Goal: Transaction & Acquisition: Book appointment/travel/reservation

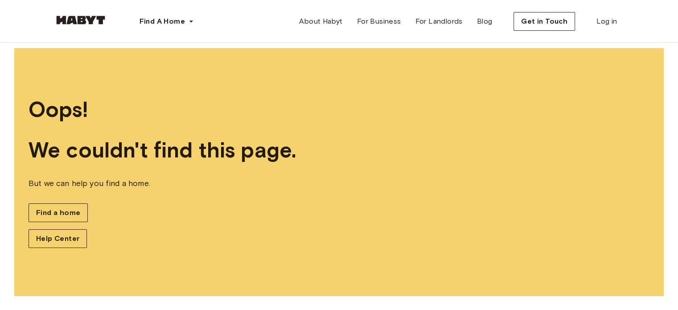
scroll to position [8, 0]
click at [53, 211] on span "Find a home" at bounding box center [58, 213] width 44 height 11
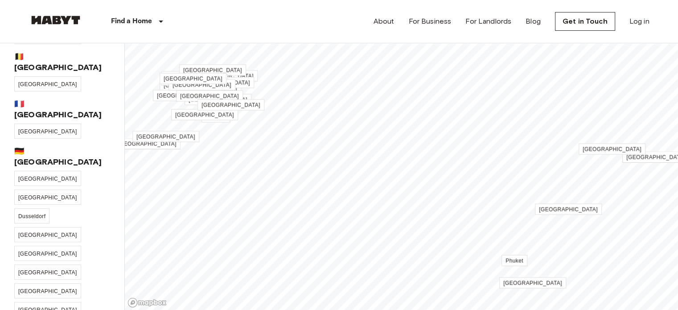
scroll to position [52, 0]
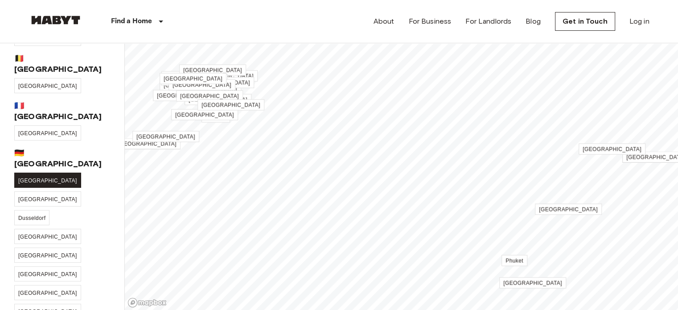
click at [28, 173] on link "[GEOGRAPHIC_DATA]" at bounding box center [47, 180] width 67 height 15
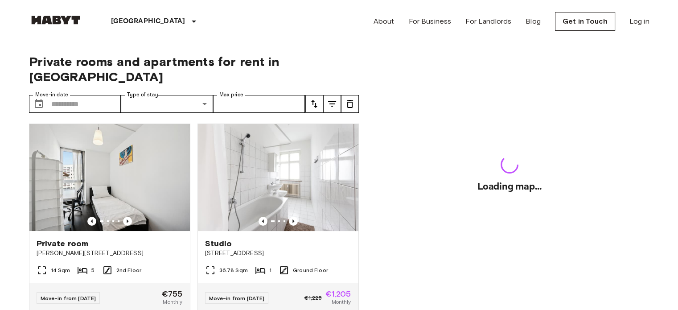
click at [28, 143] on div "Private room Bernhard-Weiß-Straße 1-3 14 Sqm 5 2nd Floor Move-in from 23 Sep 25…" at bounding box center [106, 214] width 169 height 197
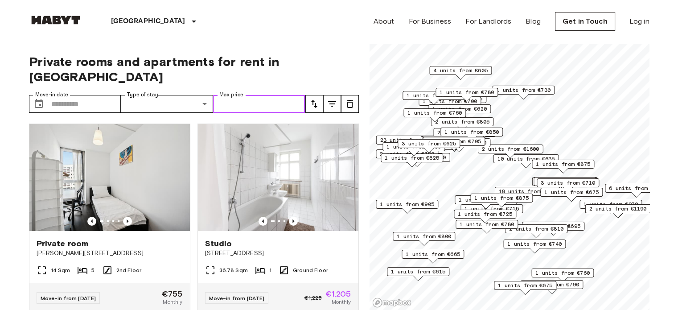
click at [259, 95] on input "Max price" at bounding box center [259, 104] width 92 height 18
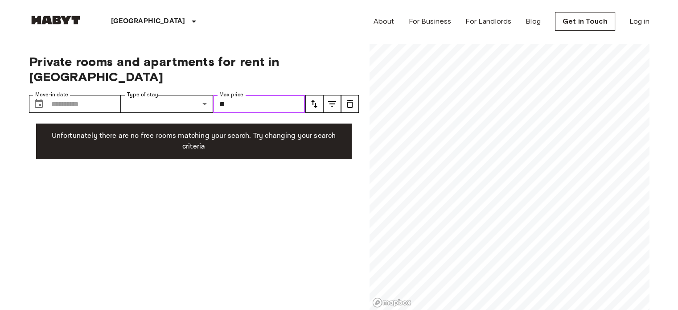
type input "*"
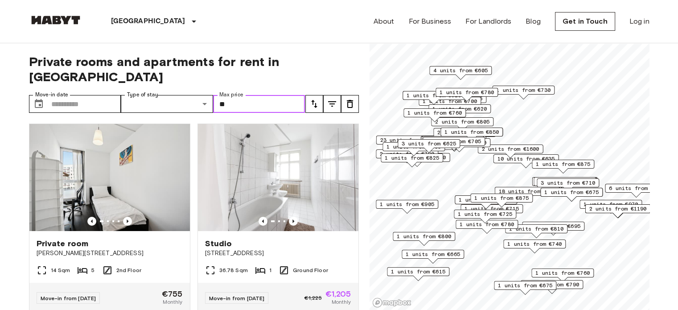
type input "***"
